Goal: Book appointment/travel/reservation

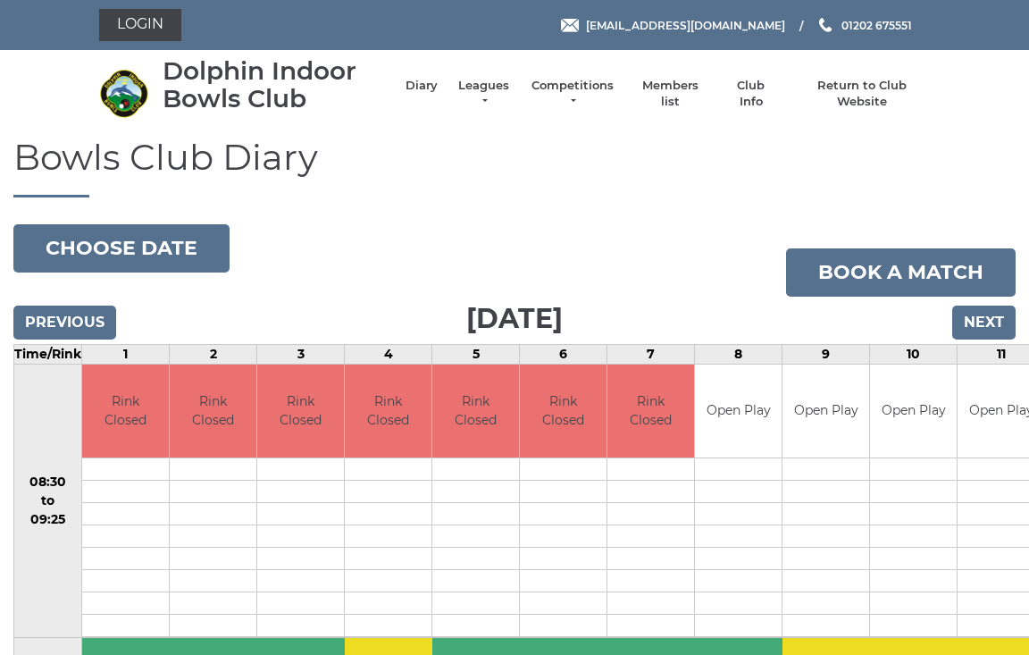
click at [121, 252] on button "Choose date" at bounding box center [121, 248] width 216 height 48
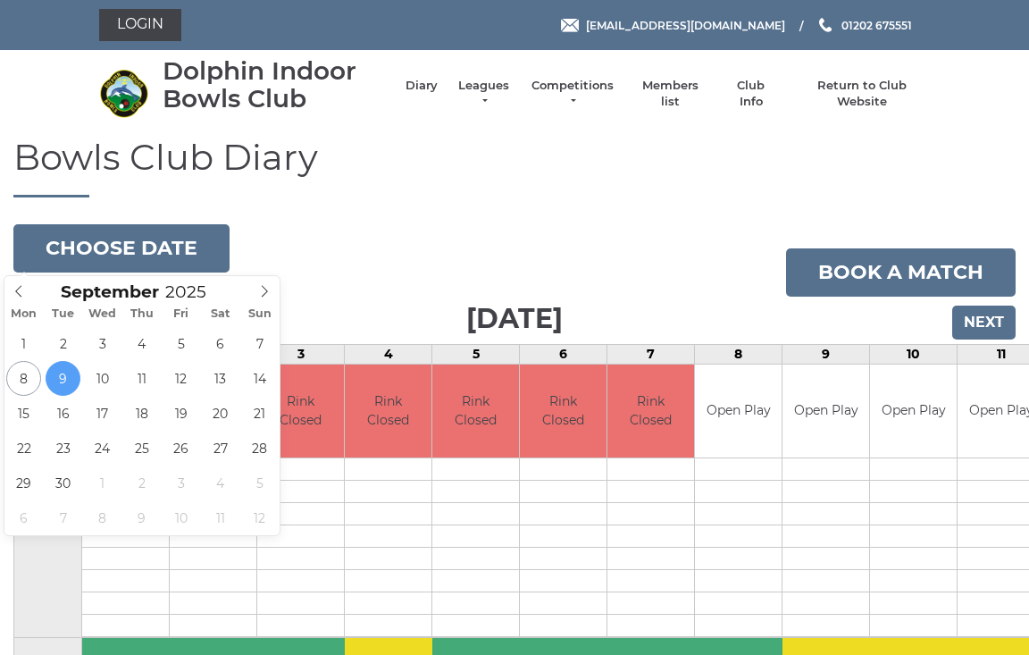
type input "[DATE]"
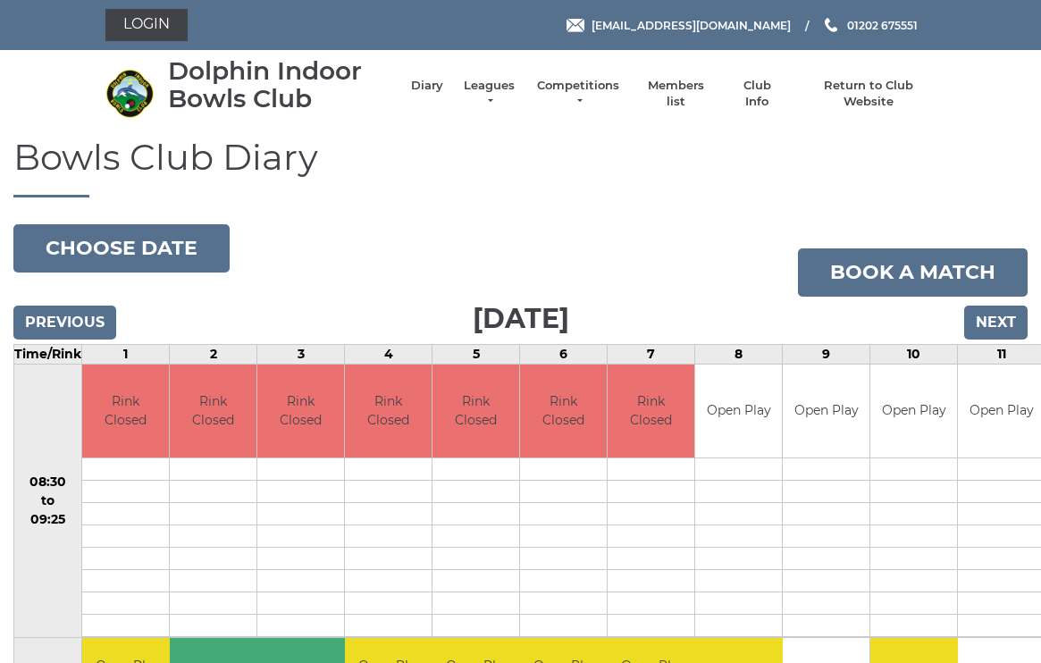
scroll to position [118, 0]
click at [163, 243] on button "Choose date" at bounding box center [121, 248] width 216 height 48
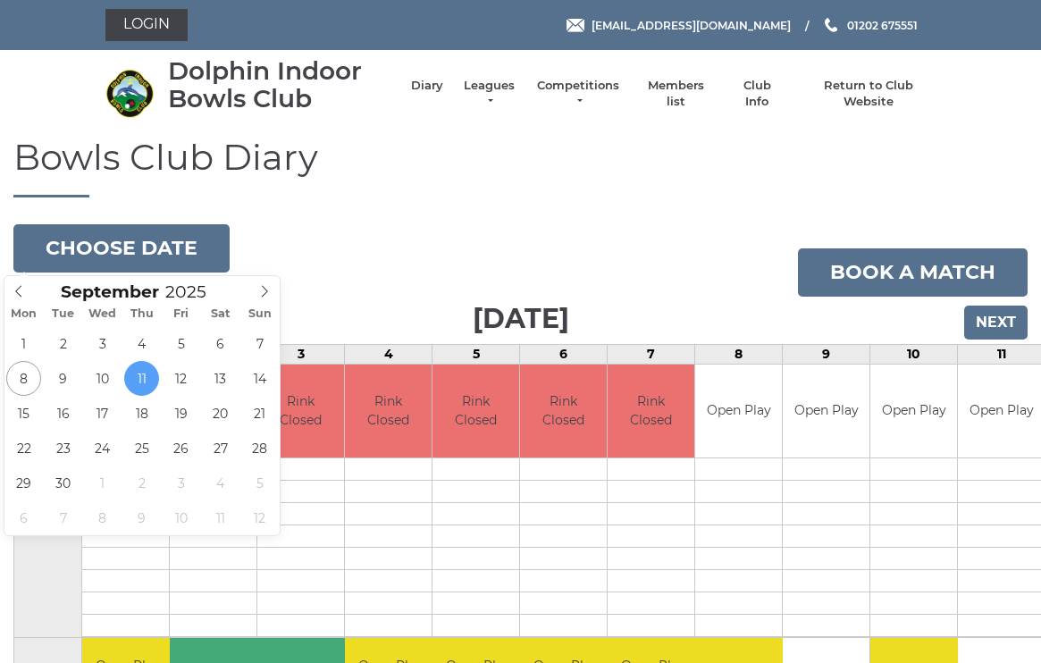
type input "[DATE]"
